Goal: Transaction & Acquisition: Purchase product/service

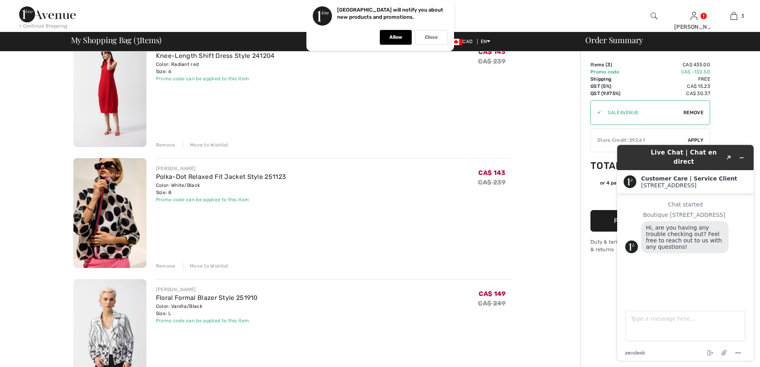
scroll to position [40, 0]
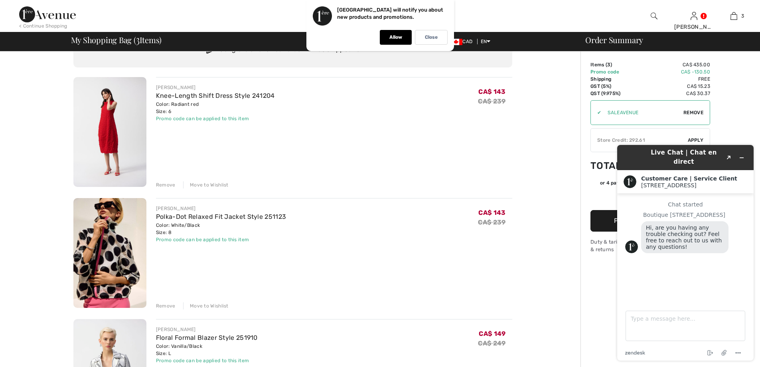
click at [742, 155] on icon "Minimize widget" at bounding box center [742, 158] width 6 height 6
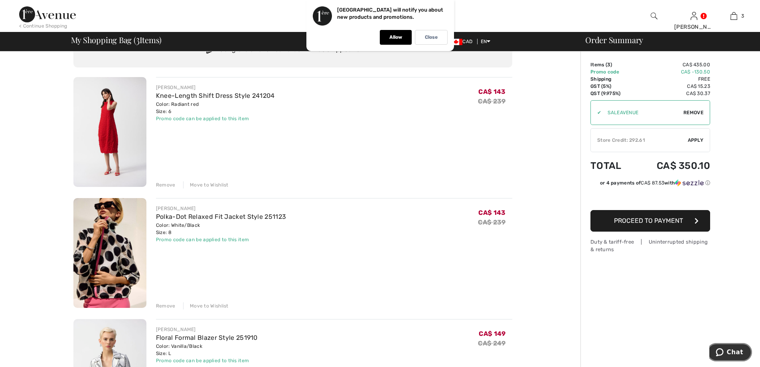
scroll to position [0, 0]
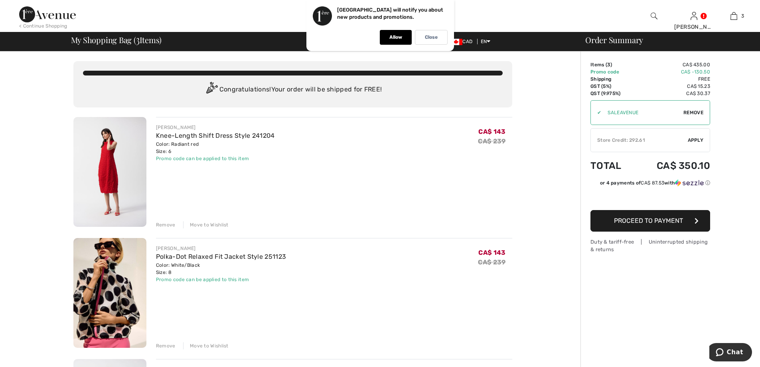
click at [698, 138] on span "Apply" at bounding box center [696, 139] width 16 height 7
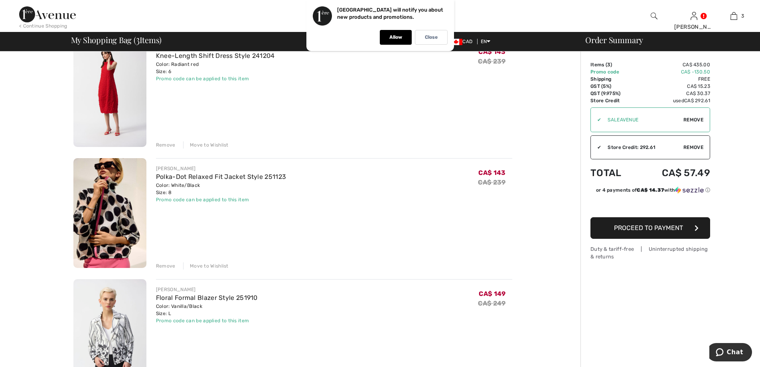
scroll to position [160, 0]
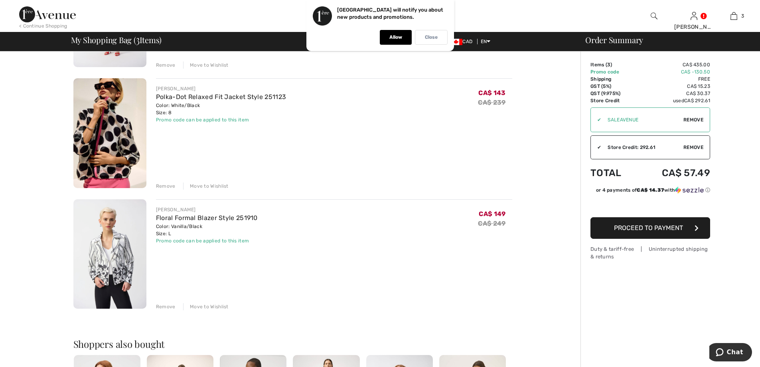
click at [436, 39] on p "Close" at bounding box center [431, 37] width 13 height 6
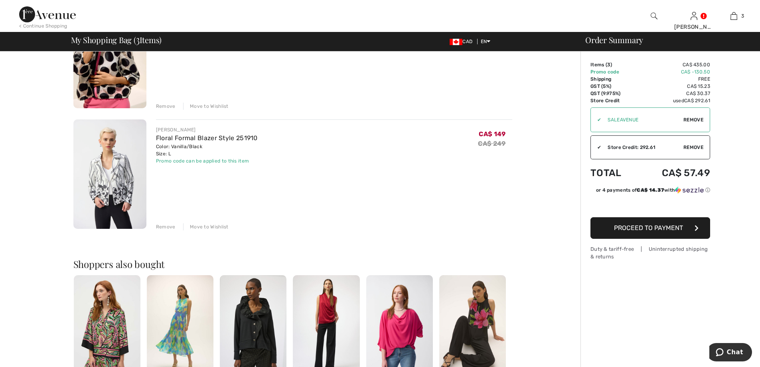
scroll to position [120, 0]
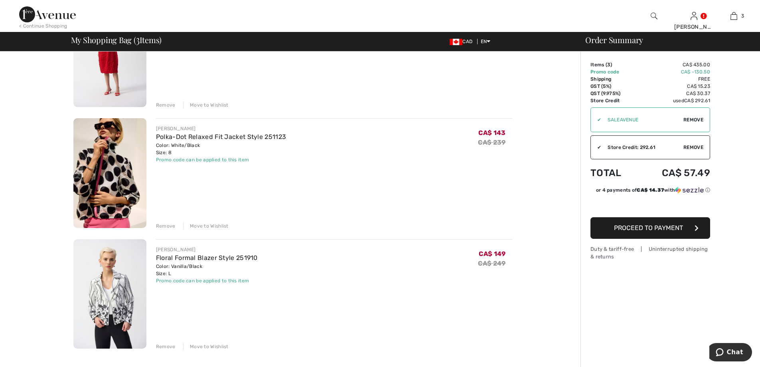
click at [656, 226] on span "Proceed to Payment" at bounding box center [648, 228] width 69 height 8
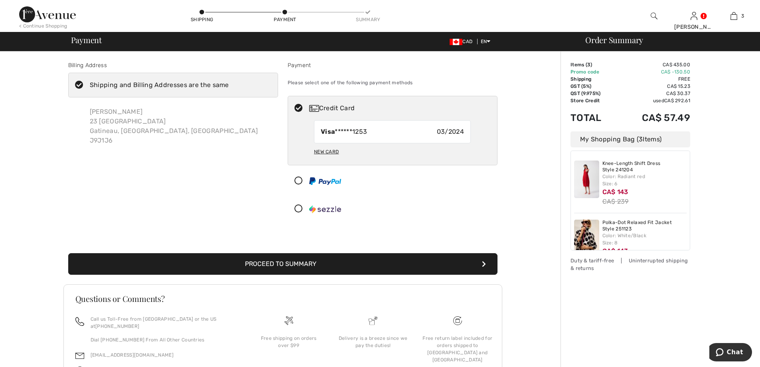
click at [287, 262] on button "Proceed to Summary" at bounding box center [282, 264] width 429 height 22
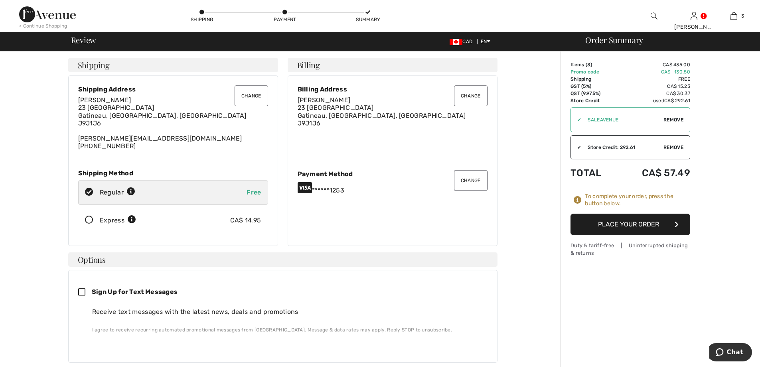
click at [640, 224] on button "Place Your Order" at bounding box center [630, 224] width 120 height 22
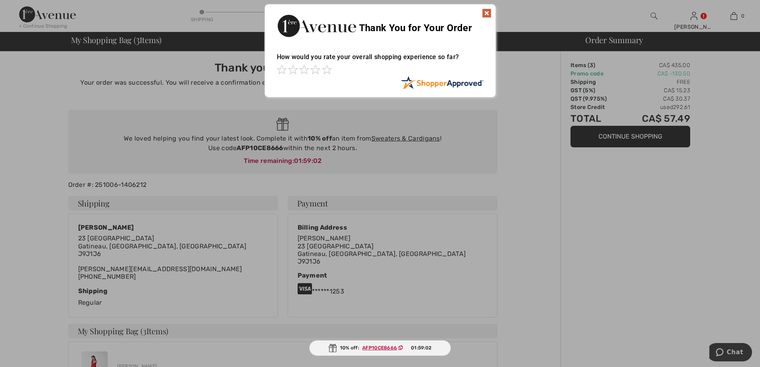
click at [489, 12] on img at bounding box center [487, 13] width 10 height 10
